Goal: Answer question/provide support

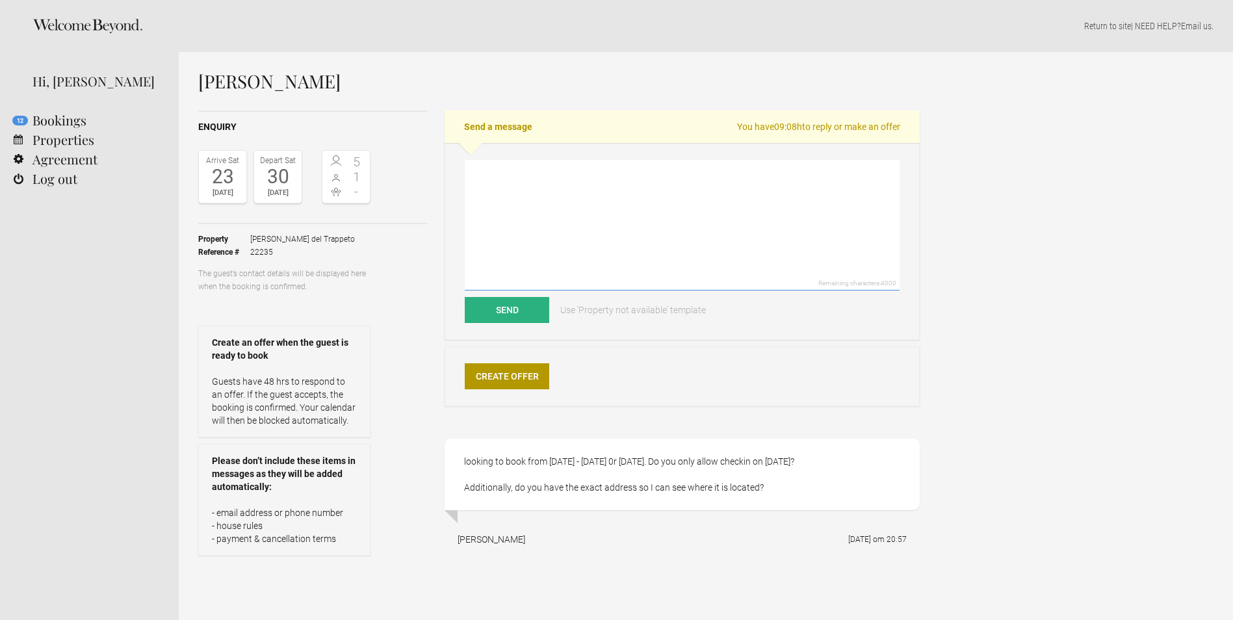
click at [508, 189] on textarea at bounding box center [682, 225] width 435 height 131
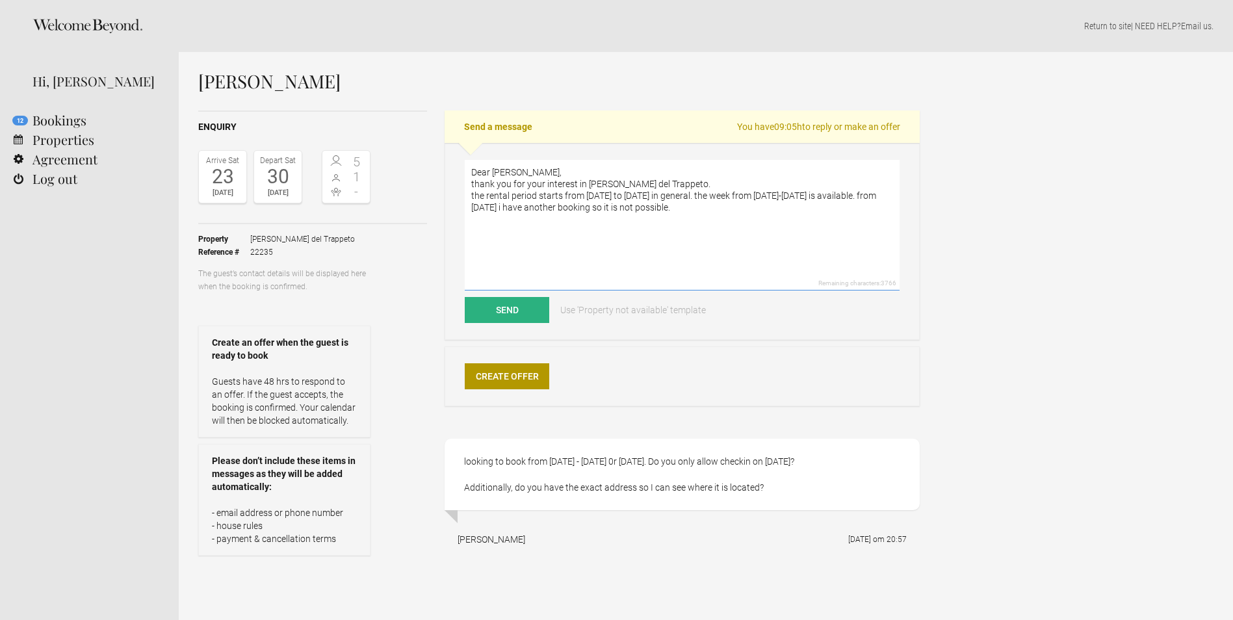
drag, startPoint x: 711, startPoint y: 196, endPoint x: 462, endPoint y: 198, distance: 248.3
click at [469, 199] on textarea "Dear [PERSON_NAME], thank you for your interest in [PERSON_NAME] del Trappeto. …" at bounding box center [682, 225] width 435 height 131
click at [639, 193] on textarea "Dear [PERSON_NAME], thank you for your interest in [PERSON_NAME] del Trappeto. …" at bounding box center [682, 225] width 435 height 131
click at [888, 194] on textarea "Dear [PERSON_NAME], thank you for your interest in [PERSON_NAME] del Trappeto. …" at bounding box center [682, 225] width 435 height 131
click at [509, 183] on textarea "Dear [PERSON_NAME], thank you for your interest in [PERSON_NAME] del Trappeto. …" at bounding box center [682, 225] width 435 height 131
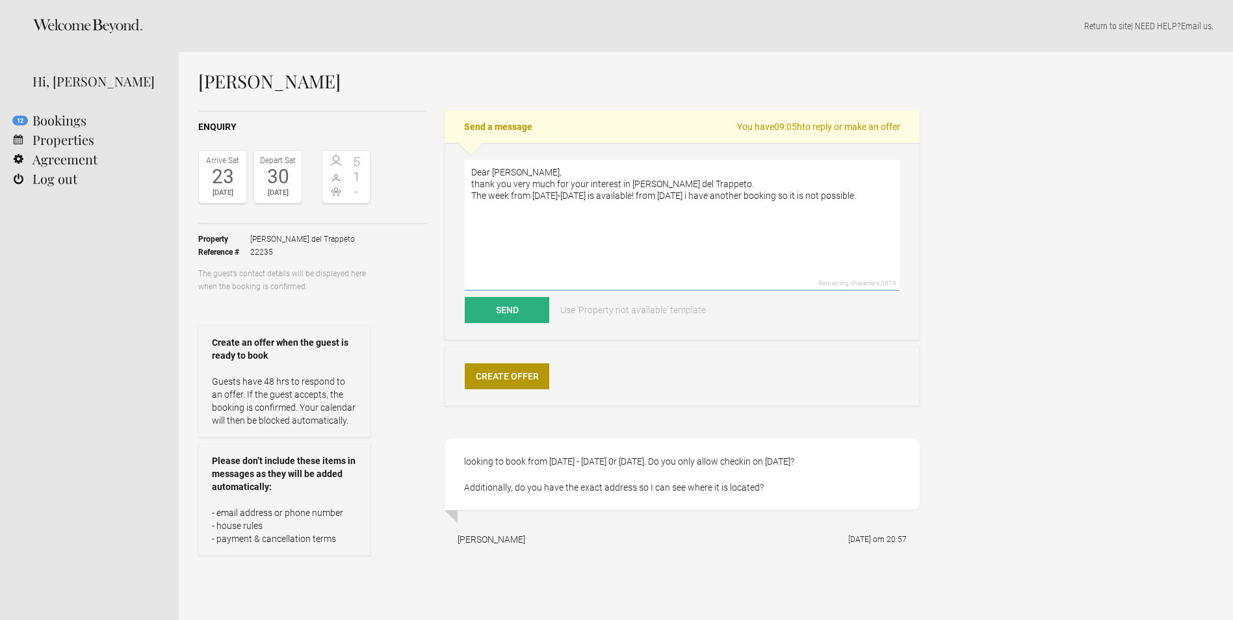
click at [887, 193] on textarea "Dear [PERSON_NAME], thank you very much for your interest in [PERSON_NAME] del …" at bounding box center [682, 225] width 435 height 131
click at [581, 204] on textarea "Dear [PERSON_NAME], thank you very much for your interest in [PERSON_NAME] del …" at bounding box center [682, 225] width 435 height 131
click at [581, 210] on textarea "Dear [PERSON_NAME], thank you very much for your interest in [PERSON_NAME] del …" at bounding box center [682, 225] width 435 height 131
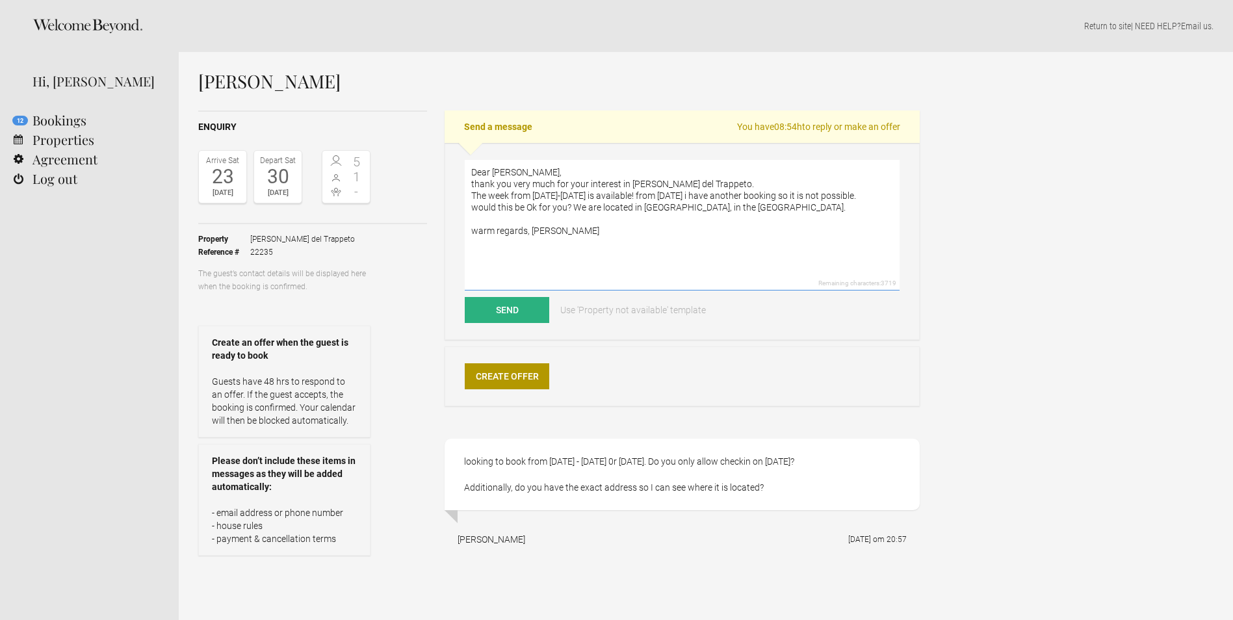
paste textarea "[URL][DOMAIN_NAME]"
click at [496, 216] on textarea "Dear [PERSON_NAME], thank you very much for your interest in [PERSON_NAME] del …" at bounding box center [682, 225] width 435 height 131
click at [566, 239] on textarea "Dear [PERSON_NAME], thank you very much for your interest in [PERSON_NAME] del …" at bounding box center [682, 225] width 435 height 131
type textarea "Dear [PERSON_NAME], thank you very much for your interest in [PERSON_NAME] del …"
click at [499, 310] on button "Send" at bounding box center [507, 310] width 85 height 26
